Goal: Transaction & Acquisition: Purchase product/service

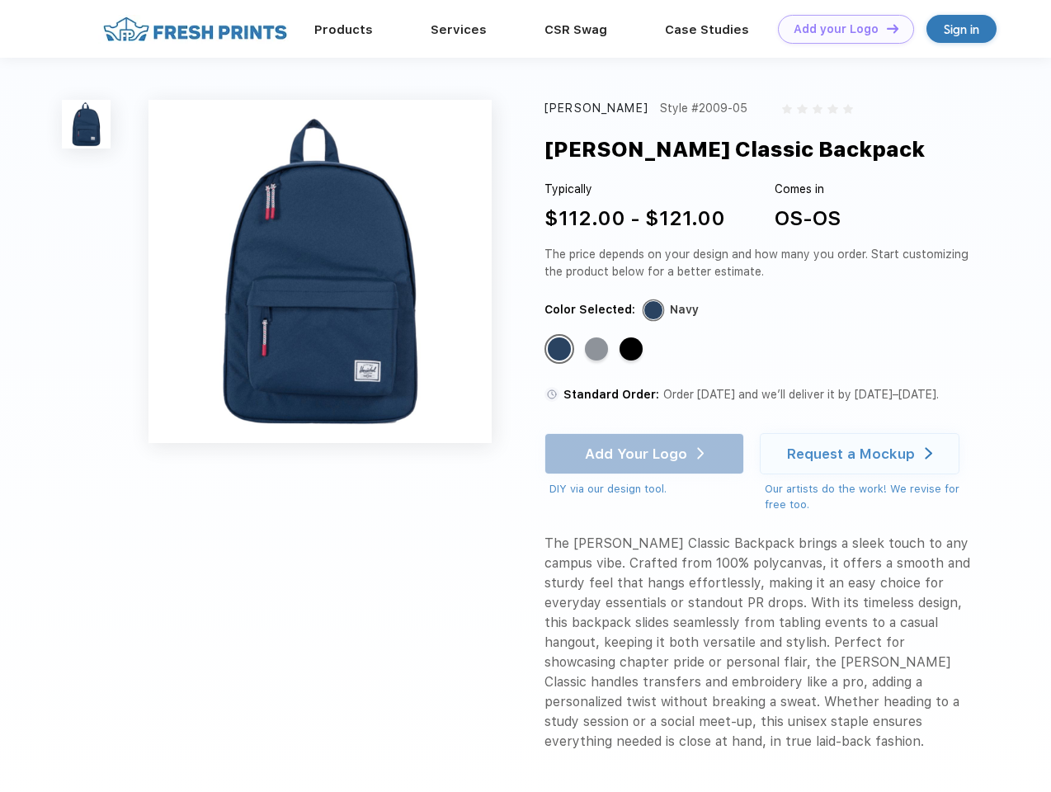
click at [839, 29] on link "Add your Logo Design Tool" at bounding box center [846, 29] width 136 height 29
click at [0, 0] on div "Design Tool" at bounding box center [0, 0] width 0 height 0
click at [885, 28] on link "Add your Logo Design Tool" at bounding box center [846, 29] width 136 height 29
click at [87, 124] on img at bounding box center [86, 124] width 49 height 49
click at [561, 350] on div "Standard Color" at bounding box center [559, 348] width 23 height 23
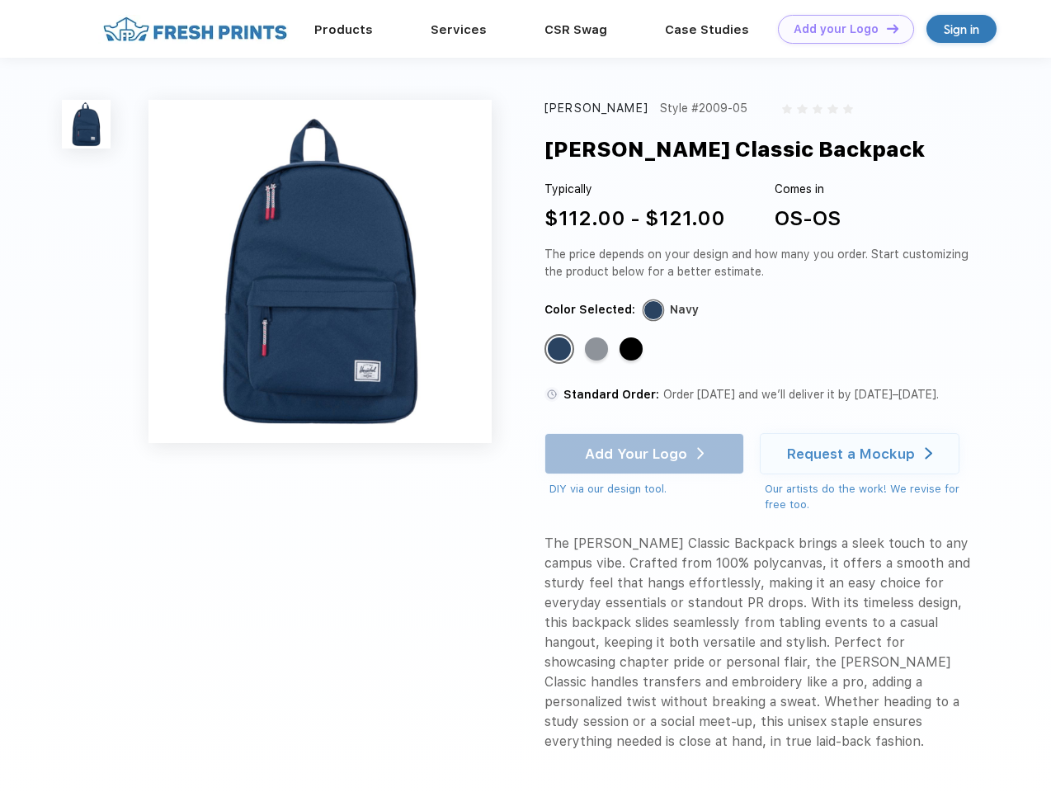
click at [598, 350] on div "Standard Color" at bounding box center [596, 348] width 23 height 23
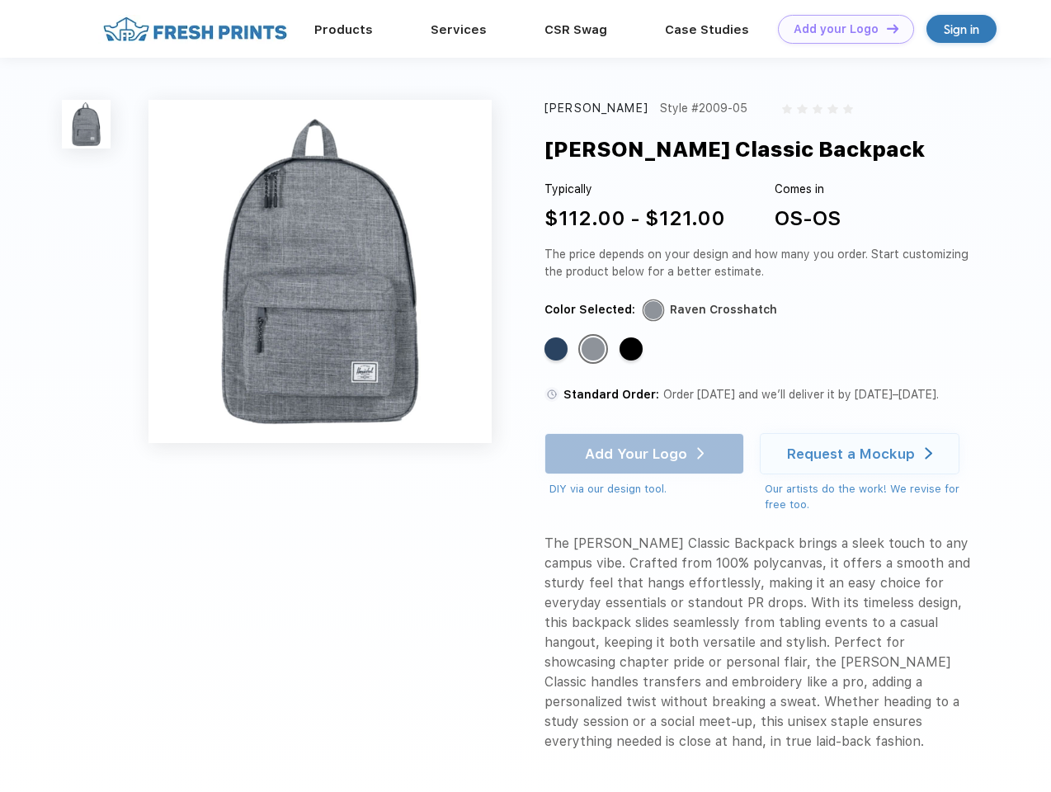
click at [632, 350] on div "Standard Color" at bounding box center [630, 348] width 23 height 23
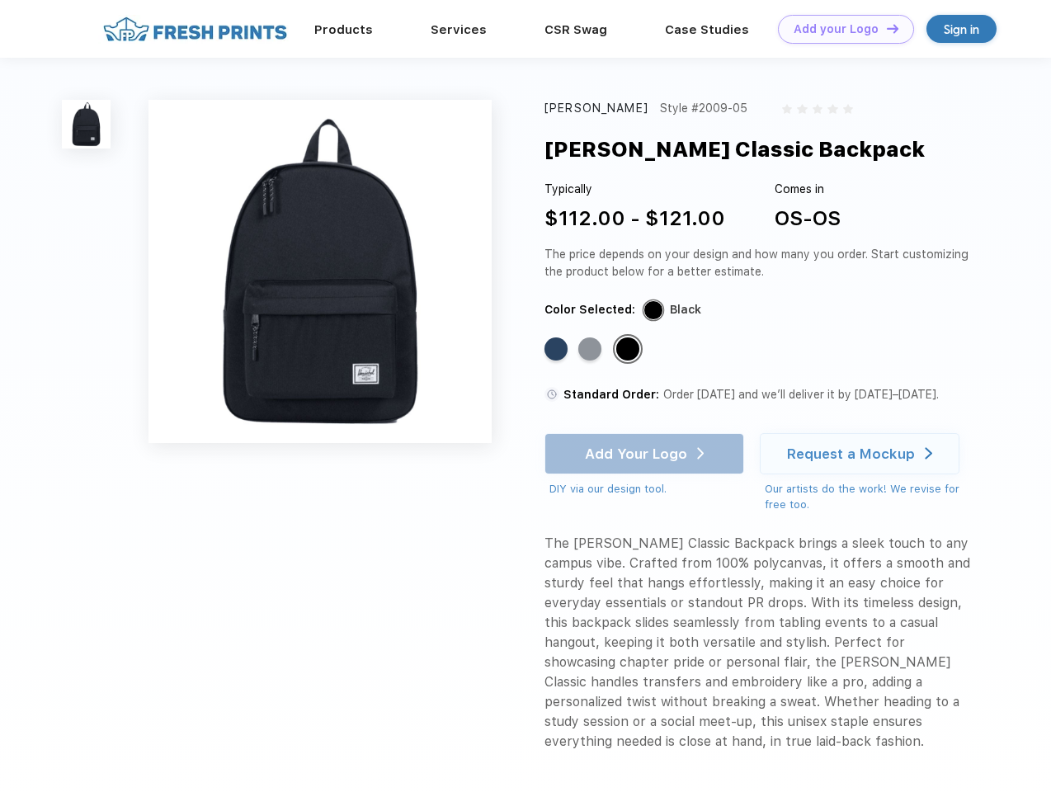
click at [646, 454] on div "Add Your Logo DIY via our design tool. Ah shoot! This product isn't up in our d…" at bounding box center [644, 465] width 200 height 64
click at [862, 454] on div "Request a Mockup" at bounding box center [851, 453] width 128 height 16
